Goal: Navigation & Orientation: Go to known website

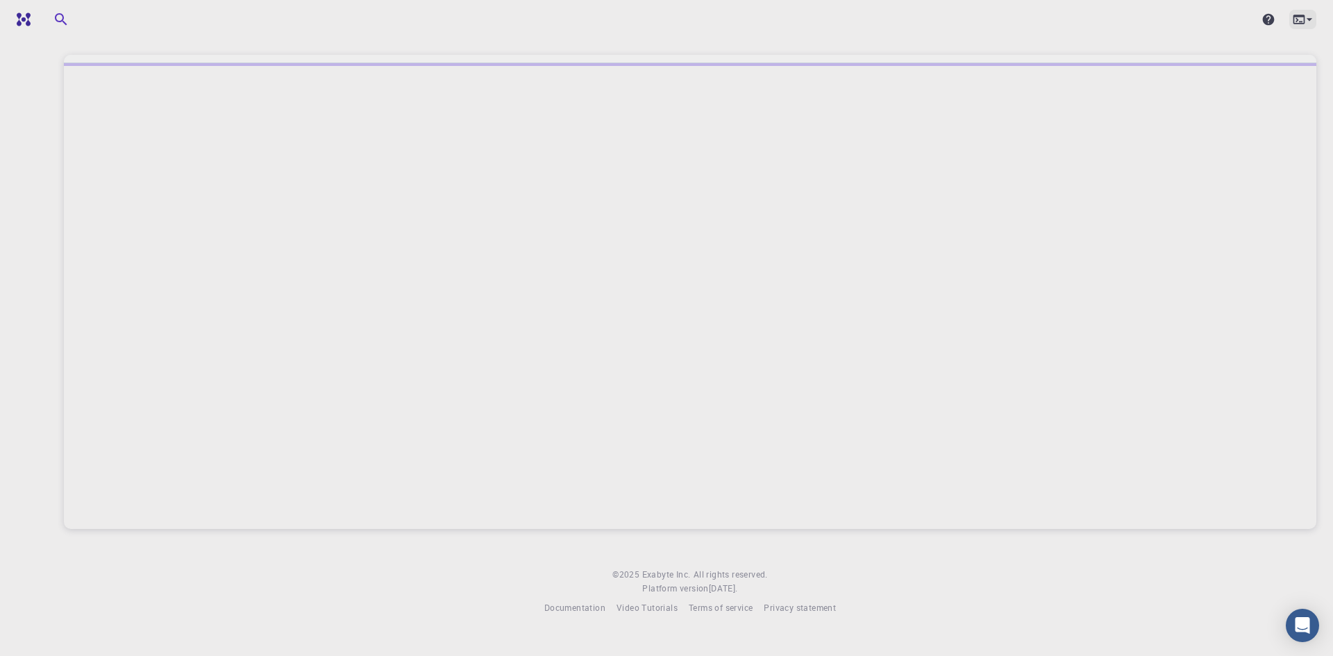
click at [1303, 22] on icon at bounding box center [1309, 19] width 14 height 14
click at [947, 164] on div at bounding box center [666, 328] width 1333 height 656
